Goal: Information Seeking & Learning: Learn about a topic

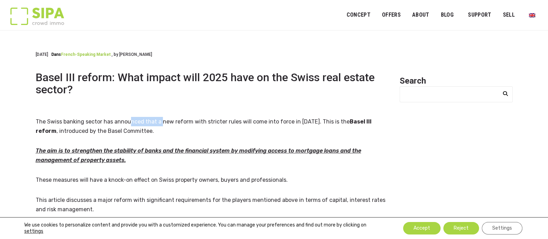
drag, startPoint x: 129, startPoint y: 122, endPoint x: 161, endPoint y: 117, distance: 32.2
click at [161, 118] on span "The Swiss banking sector has announced that a new reform with stricter rules wi…" at bounding box center [193, 121] width 314 height 7
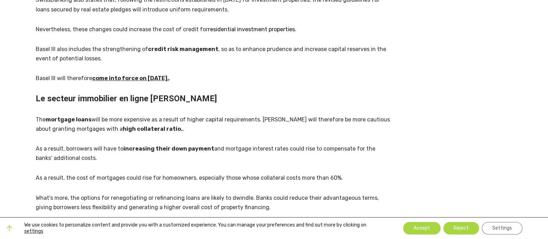
scroll to position [433, 0]
